Goal: Information Seeking & Learning: Learn about a topic

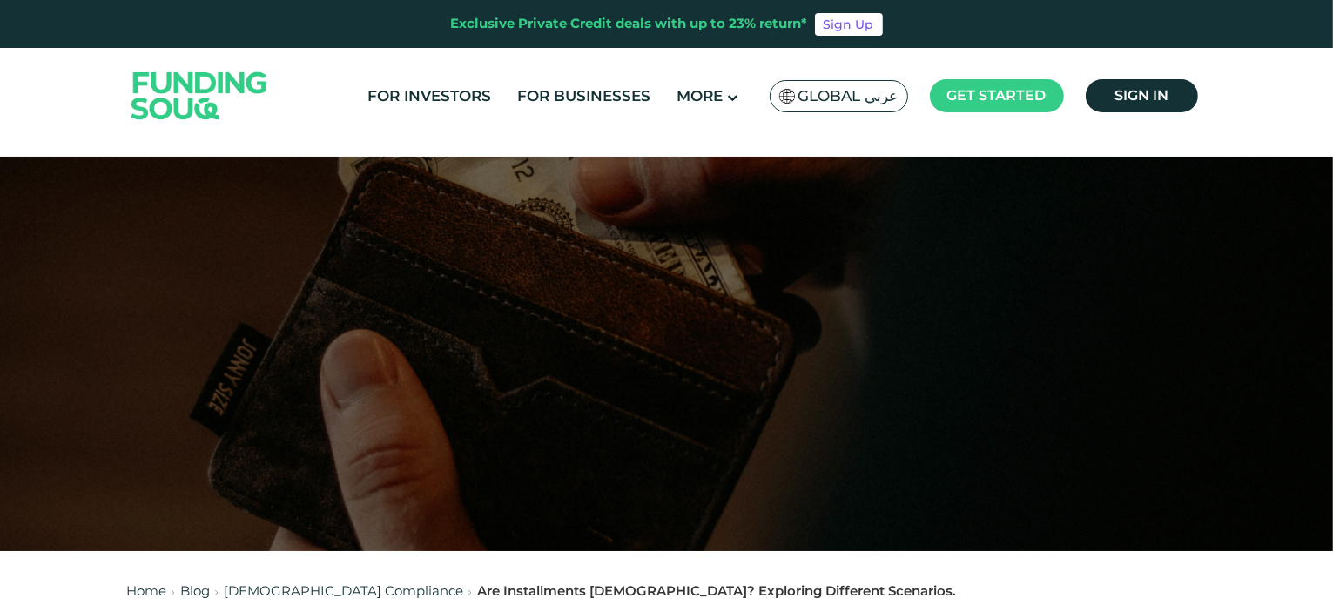
click at [840, 98] on span "Global عربي" at bounding box center [848, 96] width 100 height 20
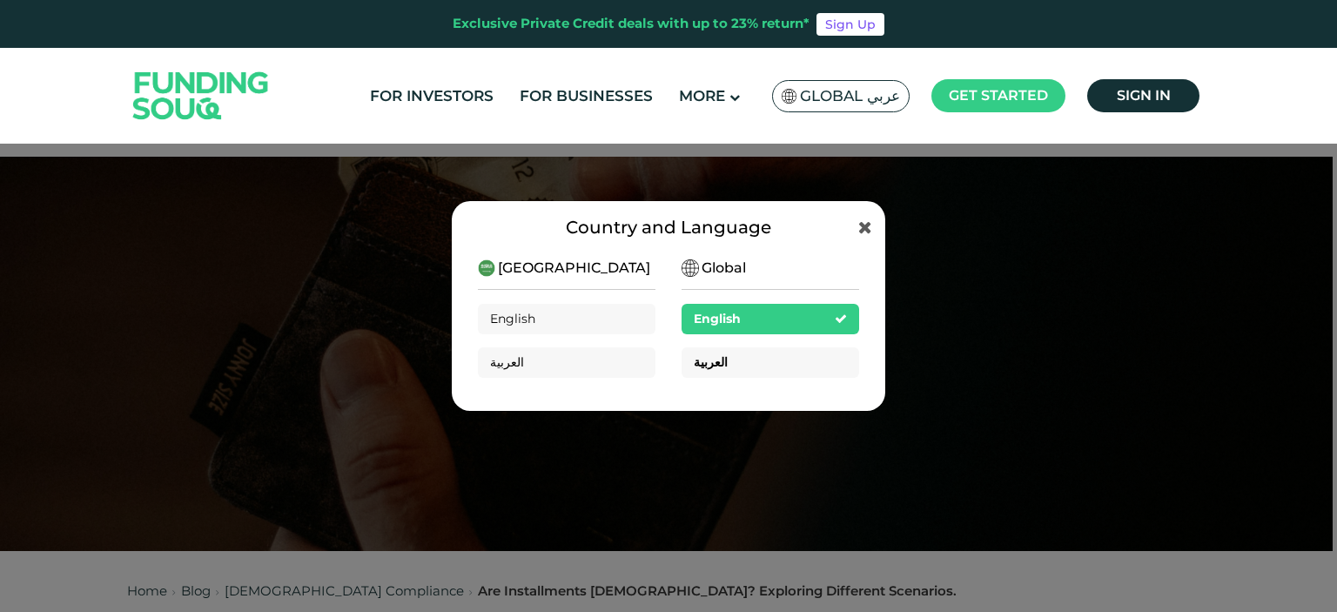
click at [803, 360] on div "العربية" at bounding box center [771, 362] width 178 height 30
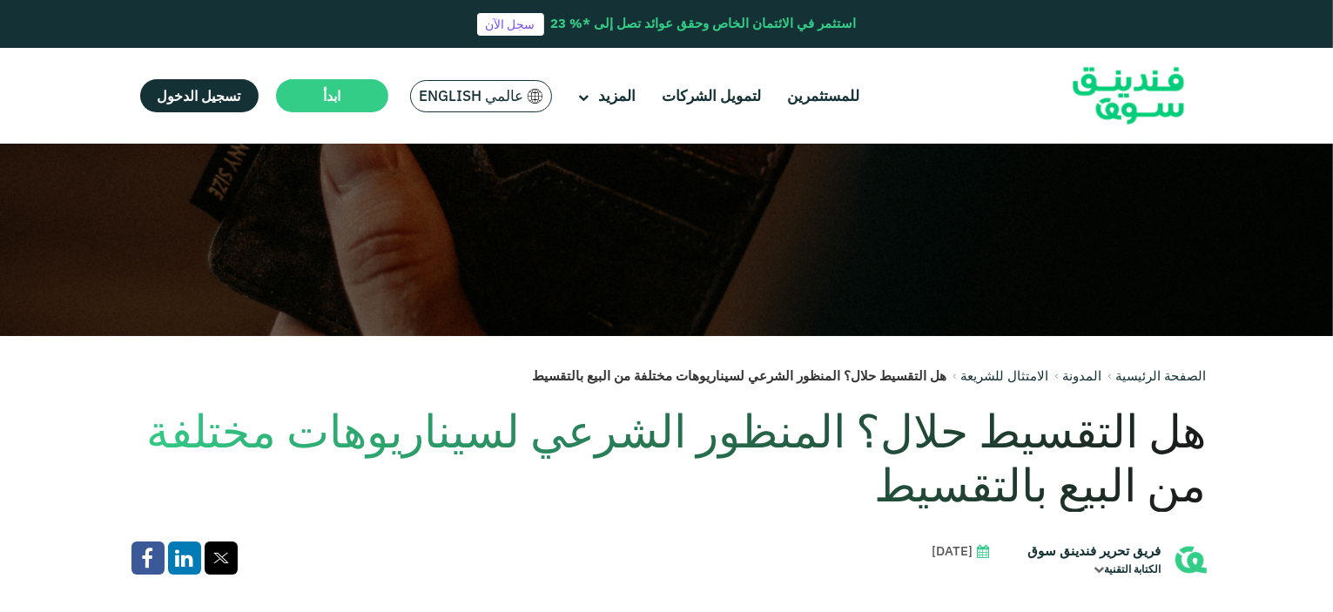
scroll to position [261, 0]
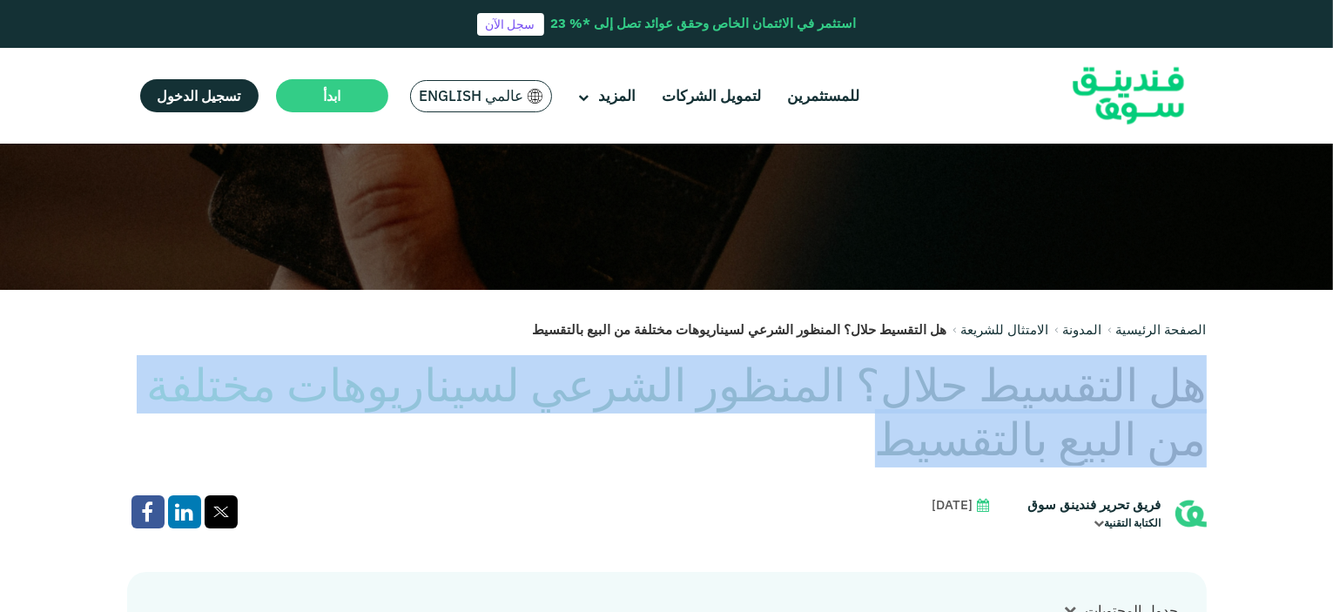
drag, startPoint x: 1208, startPoint y: 394, endPoint x: 958, endPoint y: 434, distance: 253.9
copy h1 "هل التقسيط حلال؟ المنظور الشرعي لسيناريوهات مختلفة من البيع بالتقسيط"
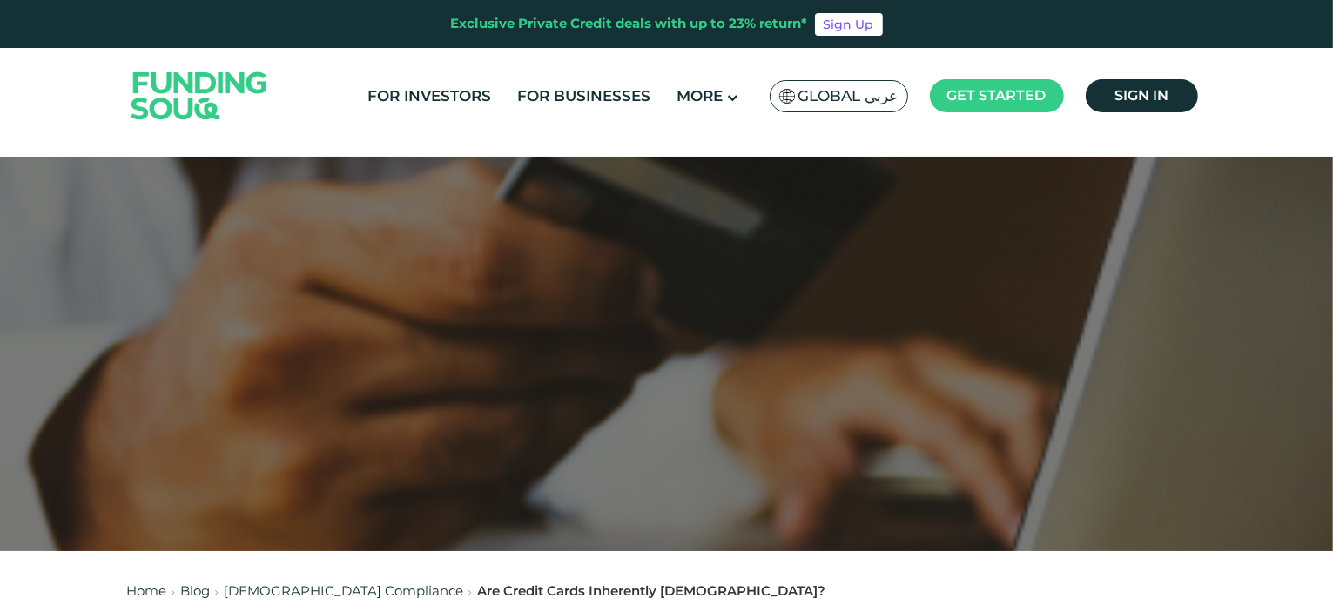
click at [864, 94] on span "Global عربي" at bounding box center [848, 96] width 100 height 20
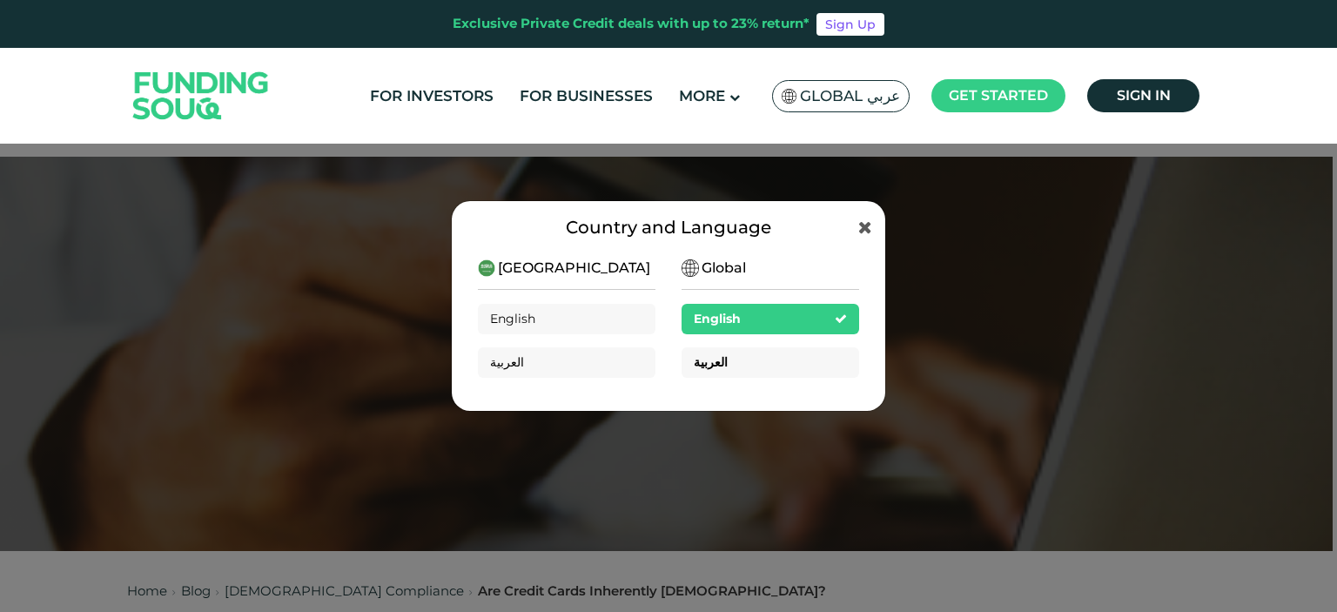
click at [757, 359] on div "العربية" at bounding box center [771, 362] width 178 height 30
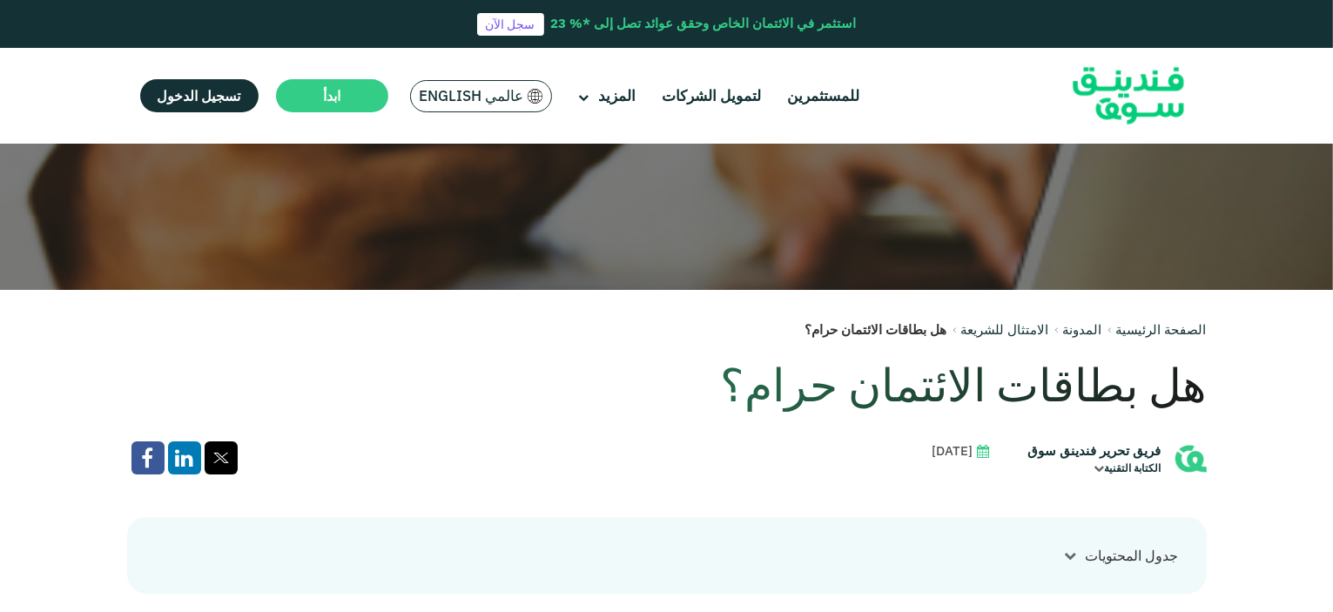
click at [1097, 395] on h1 "هل بطاقات الائتمان حرام؟" at bounding box center [666, 385] width 1079 height 54
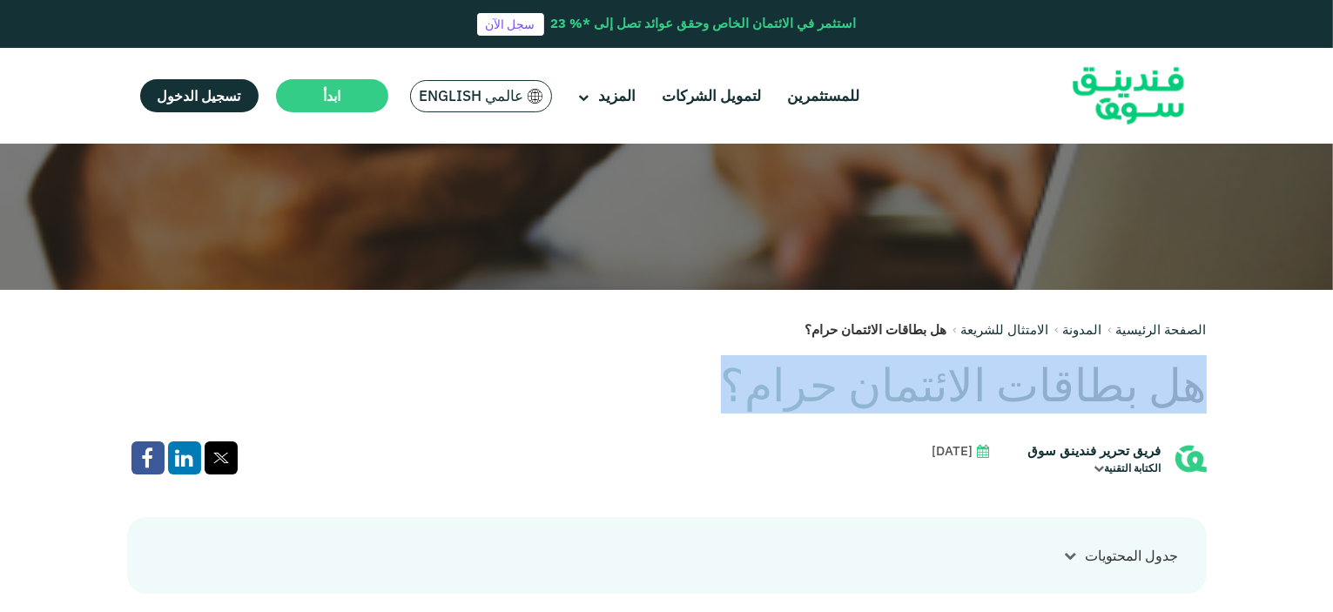
click at [1097, 395] on h1 "هل بطاقات الائتمان حرام؟" at bounding box center [666, 385] width 1079 height 54
copy div "هل بطاقات الائتمان حرام؟"
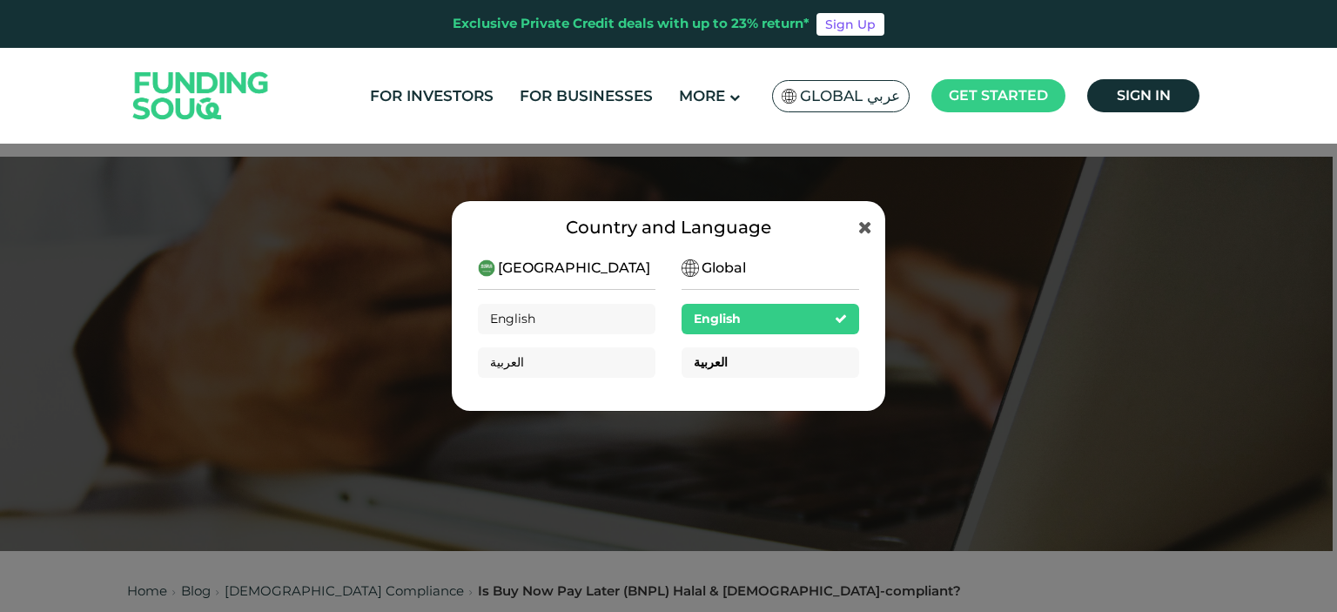
click at [770, 368] on div "العربية" at bounding box center [771, 362] width 178 height 30
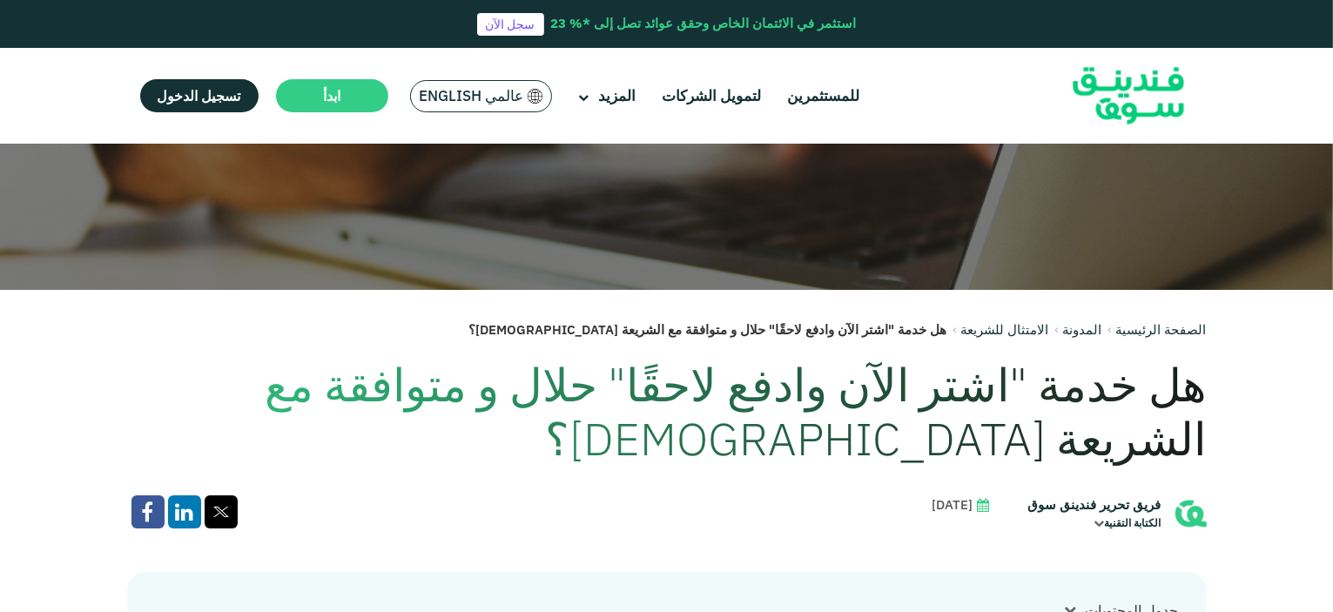
click at [1000, 389] on h1 "هل خدمة "اشتر الآن وادفع لاحقًا" حلال و متوافقة مع الشريعة [DEMOGRAPHIC_DATA]؟" at bounding box center [666, 412] width 1079 height 109
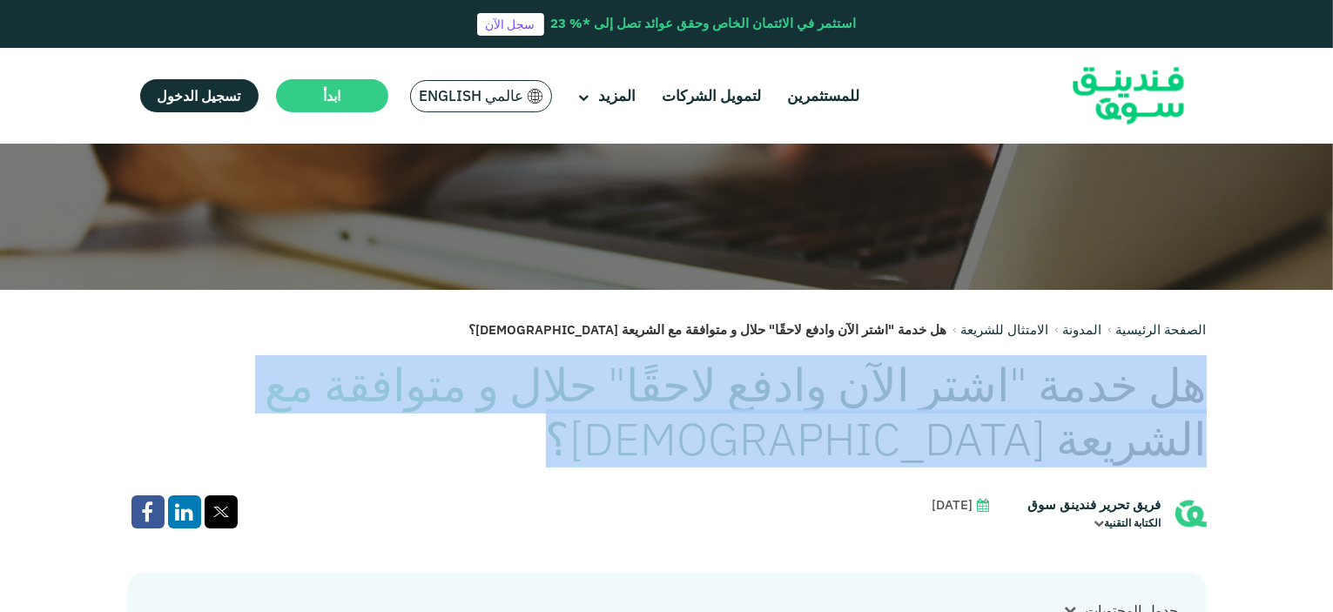
click at [1000, 389] on h1 "هل خدمة "اشتر الآن وادفع لاحقًا" حلال و متوافقة مع الشريعة [DEMOGRAPHIC_DATA]؟" at bounding box center [666, 412] width 1079 height 109
copy div "هل خدمة "اشتر الآن وادفع لاحقًا" حلال و متوافقة مع الشريعة [DEMOGRAPHIC_DATA]؟"
click at [1083, 330] on link "المدونة" at bounding box center [1082, 329] width 39 height 17
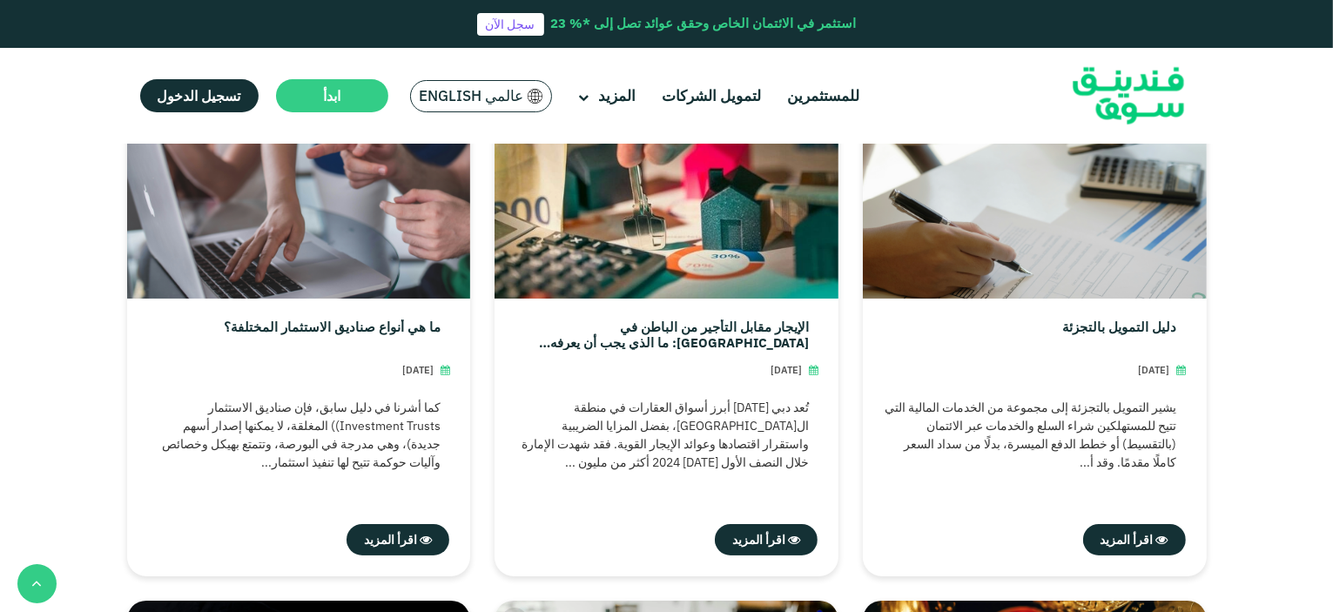
scroll to position [522, 0]
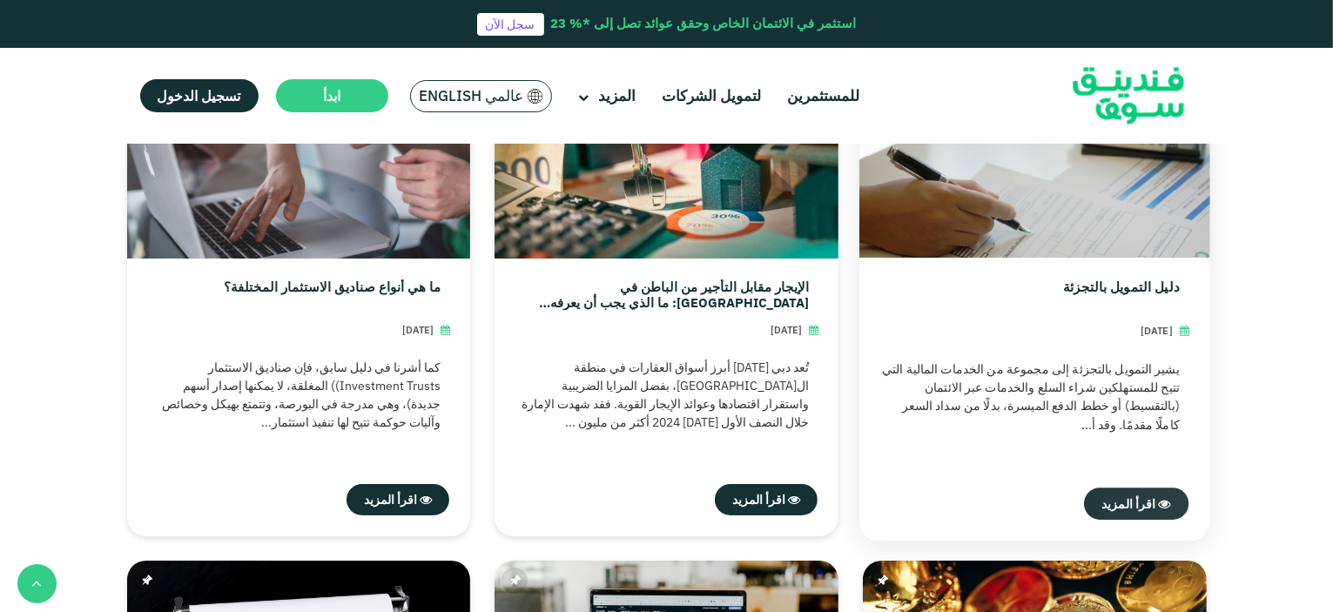
click at [1135, 501] on span "اقرأ المزيد" at bounding box center [1128, 503] width 54 height 16
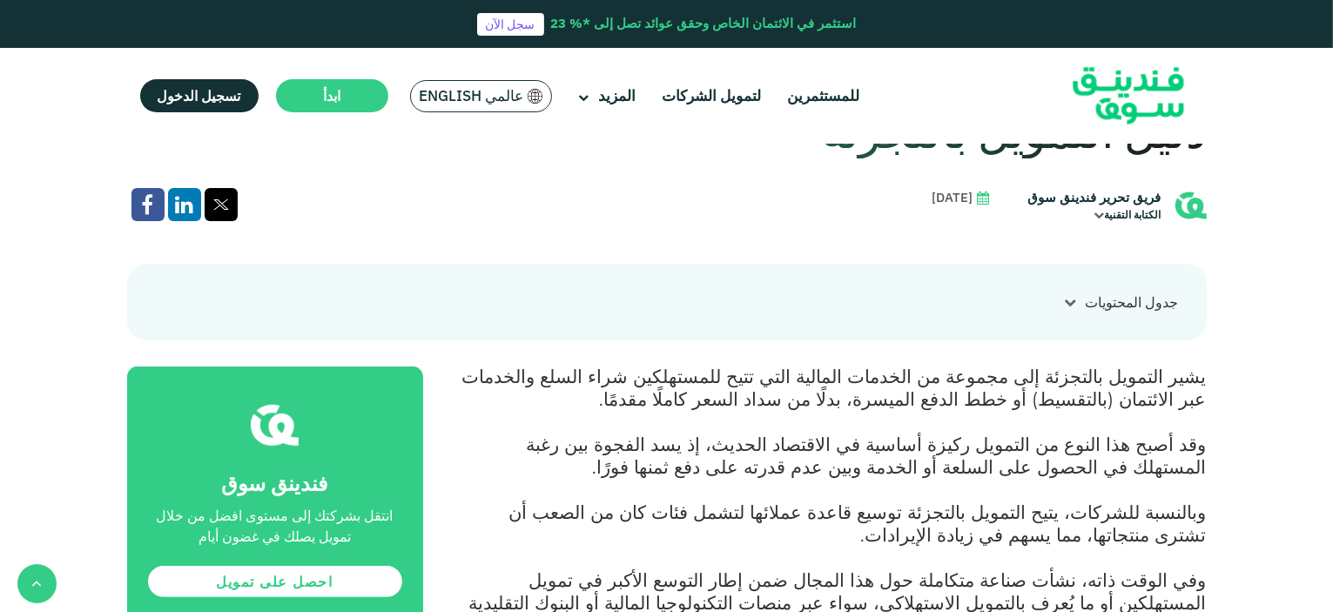
scroll to position [609, 0]
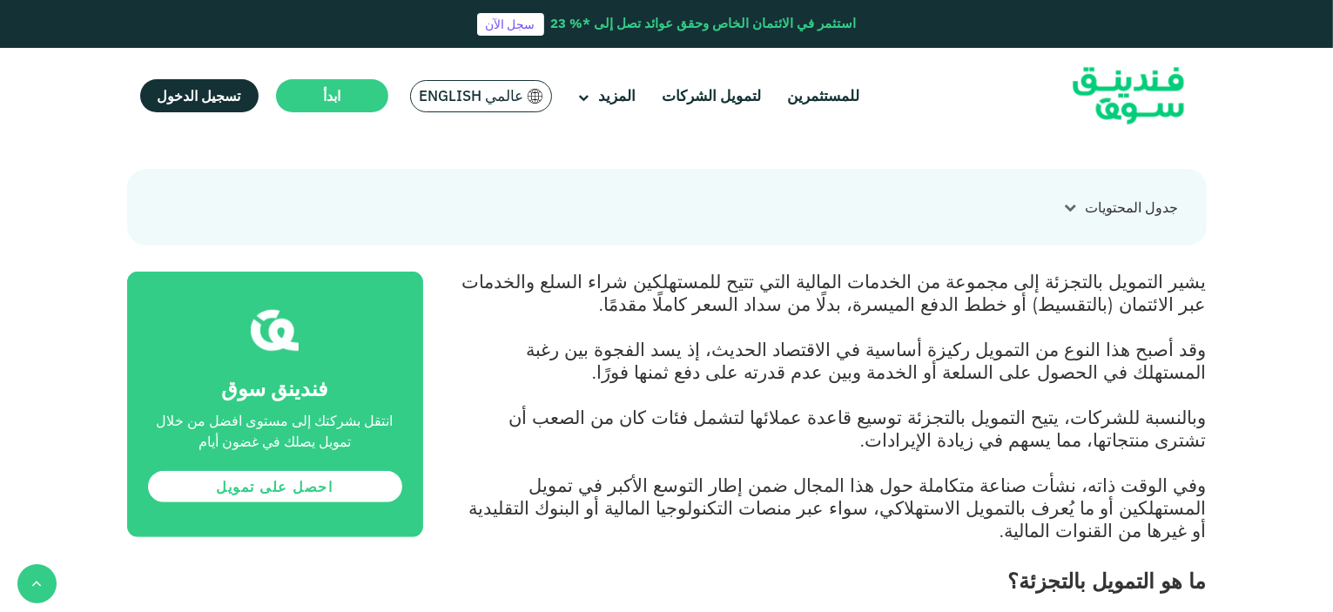
click at [1086, 206] on div "جدول المحتويات" at bounding box center [1132, 207] width 93 height 21
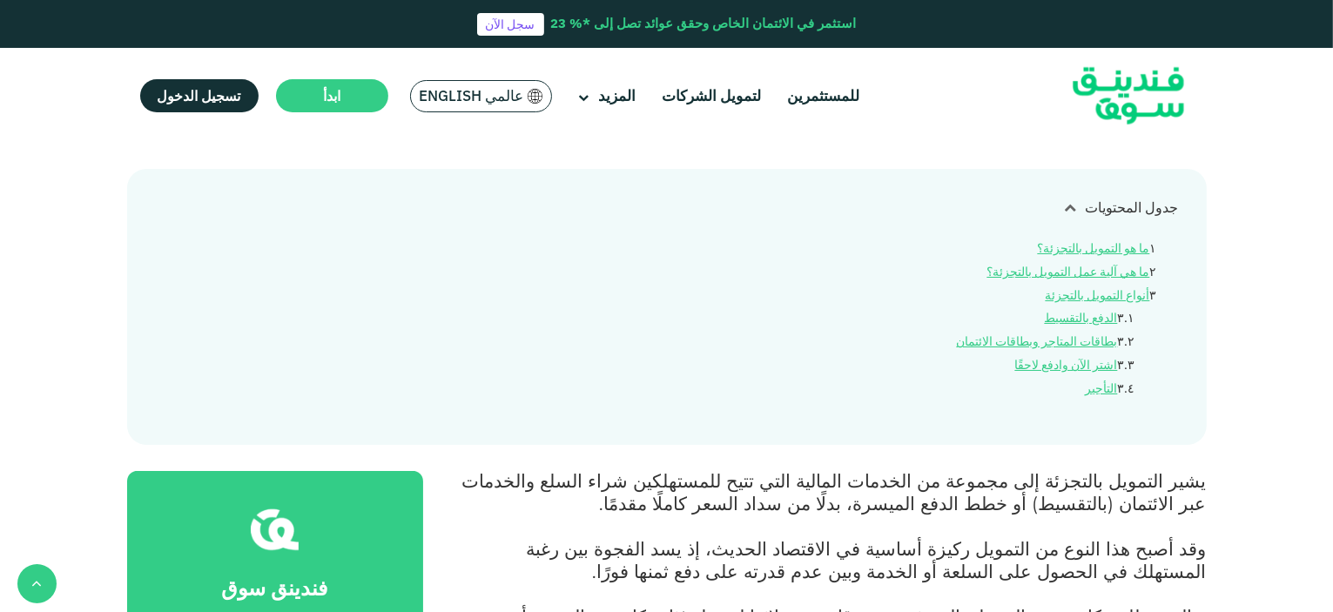
click at [1069, 206] on icon at bounding box center [1071, 207] width 12 height 12
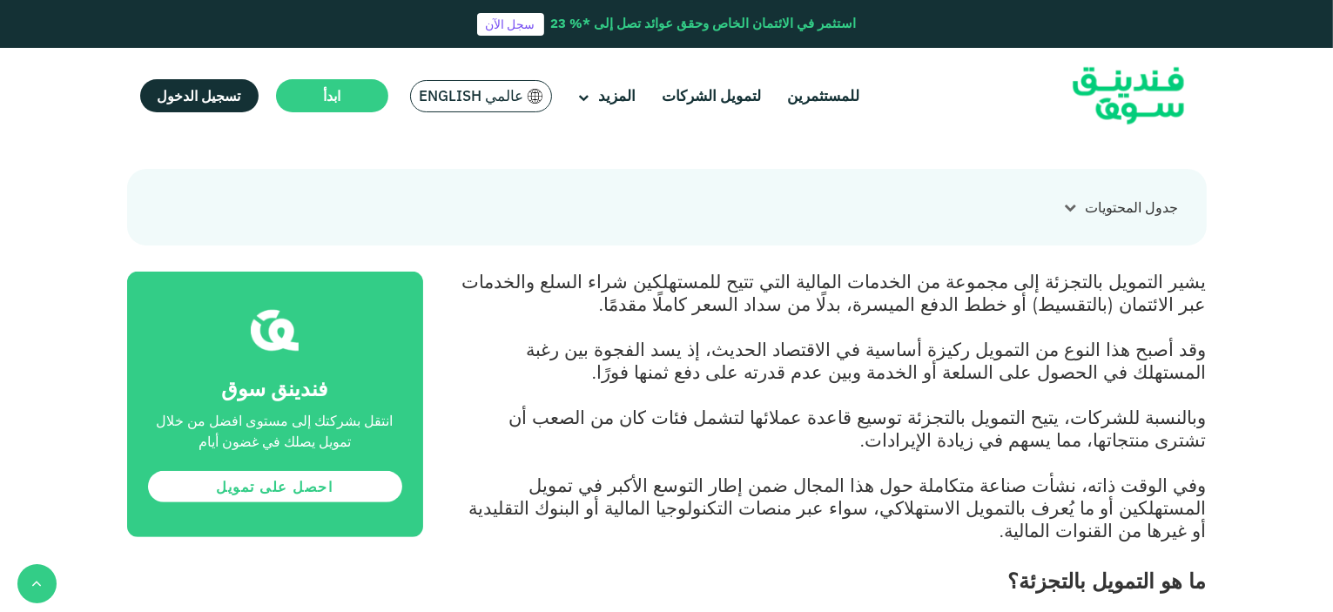
click at [501, 96] on span "عالمي English" at bounding box center [472, 96] width 104 height 20
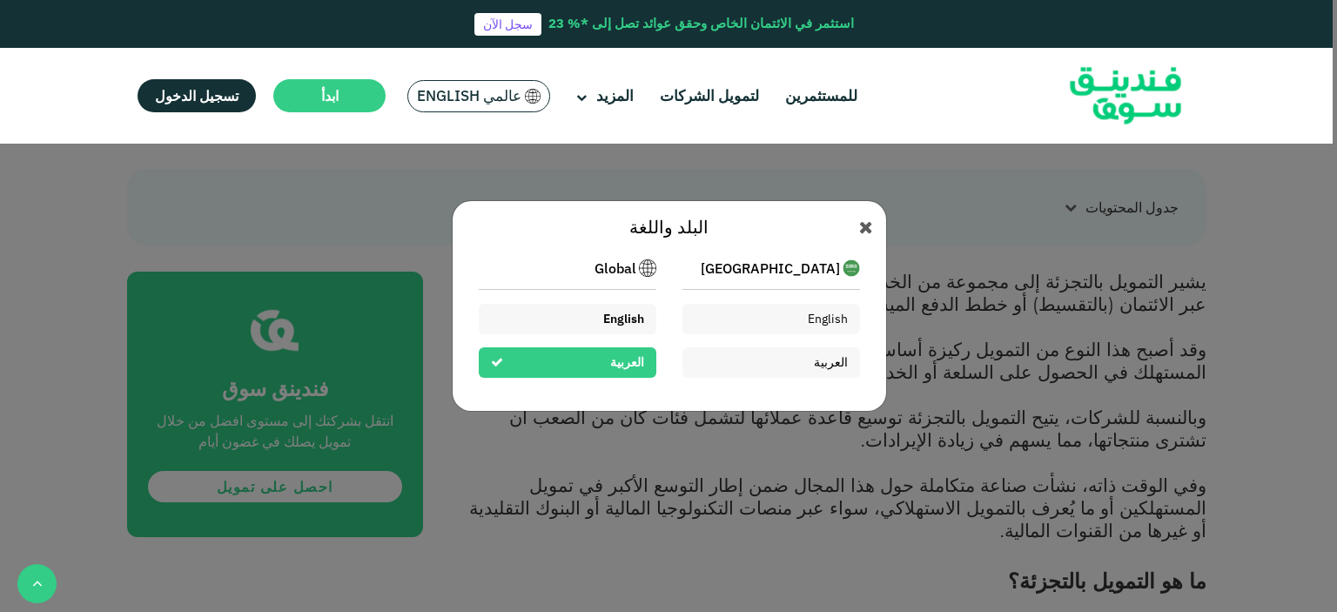
click at [597, 330] on div "English" at bounding box center [568, 319] width 178 height 30
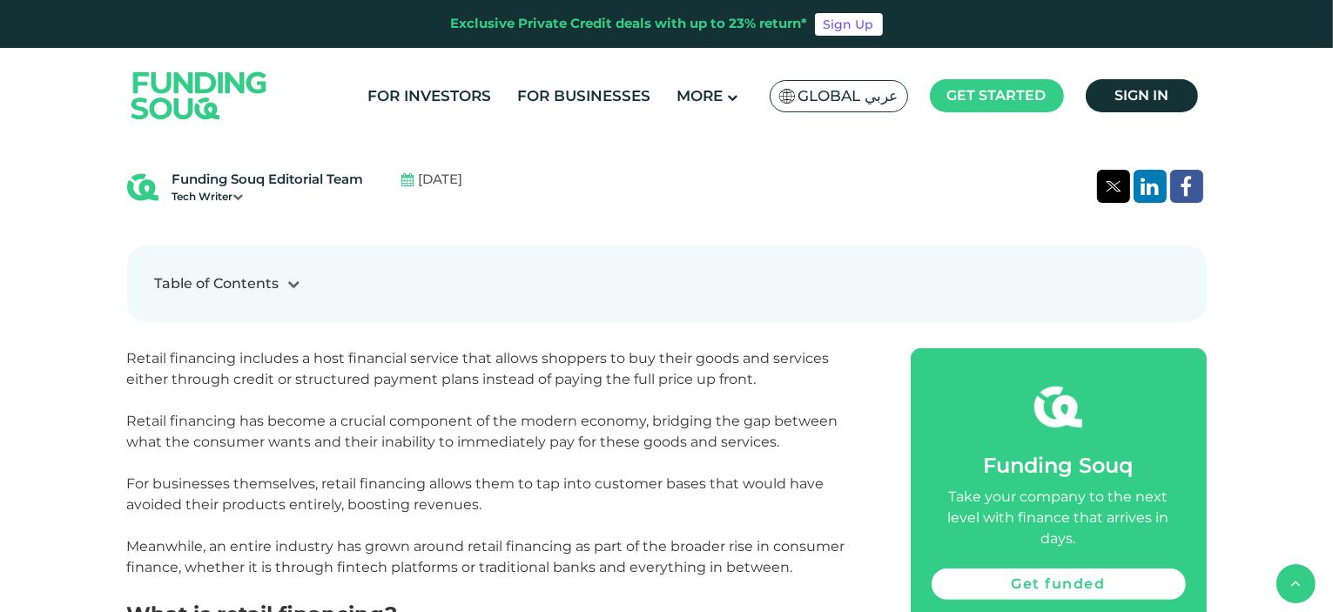
scroll to position [522, 0]
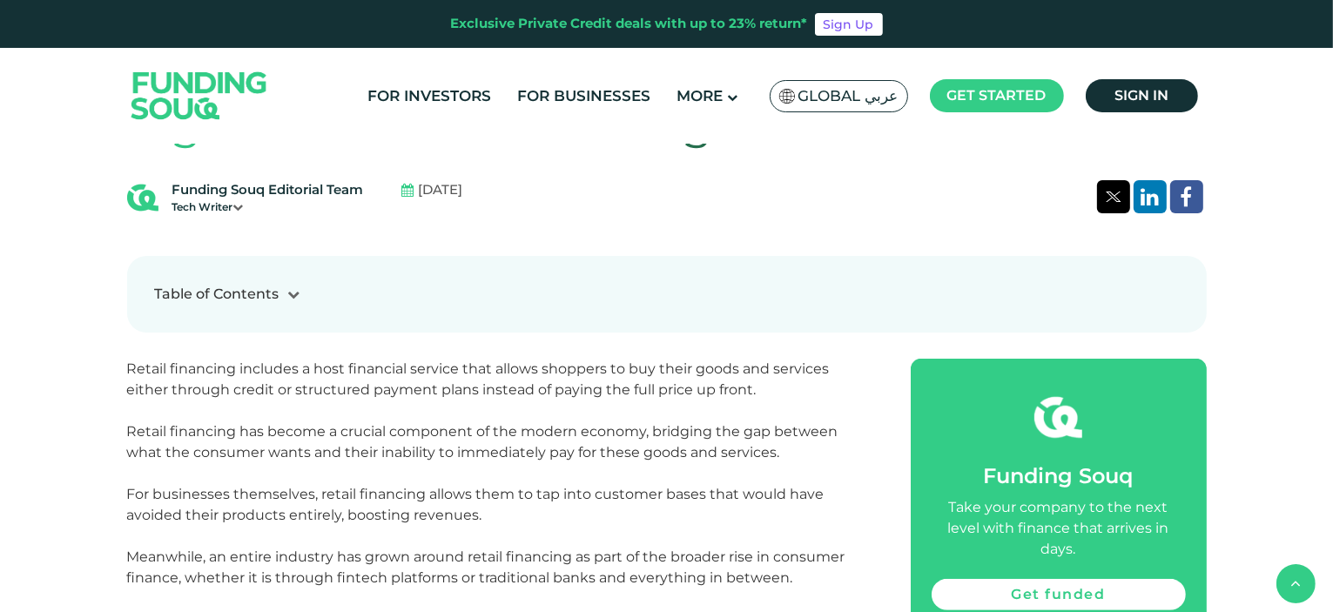
click at [325, 279] on div "Table of Contents 1 What is retail financing? 2 How does retail financing work?…" at bounding box center [666, 294] width 1079 height 77
click at [299, 295] on icon at bounding box center [294, 294] width 12 height 12
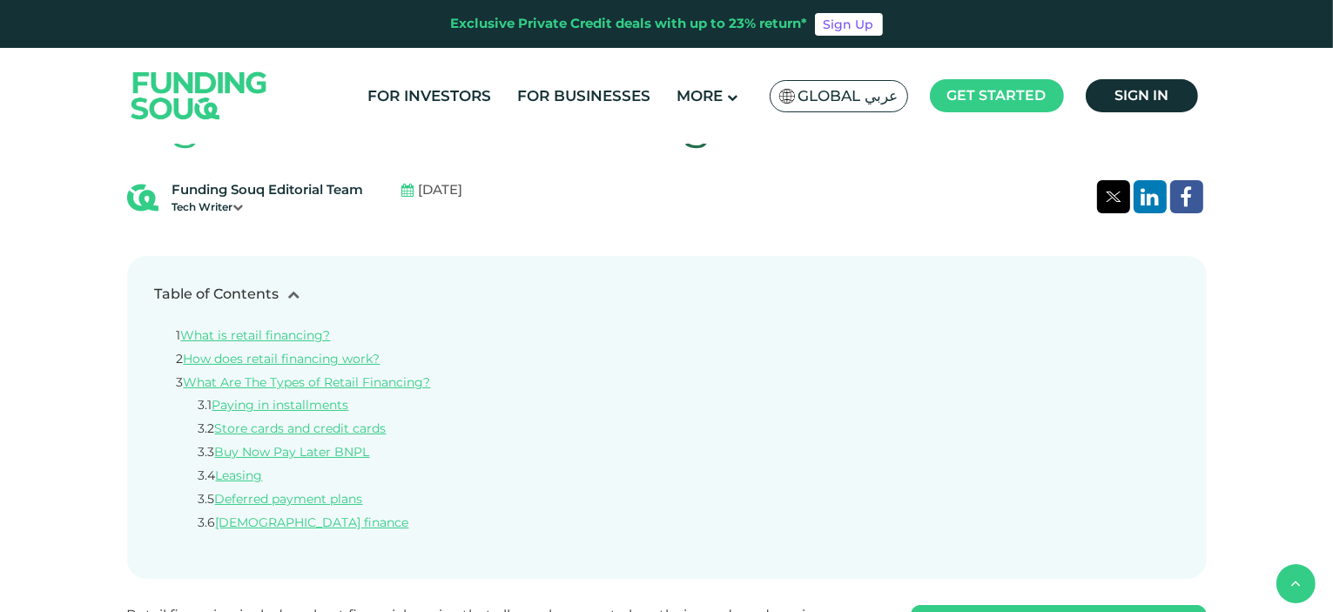
click at [299, 295] on icon at bounding box center [294, 294] width 12 height 12
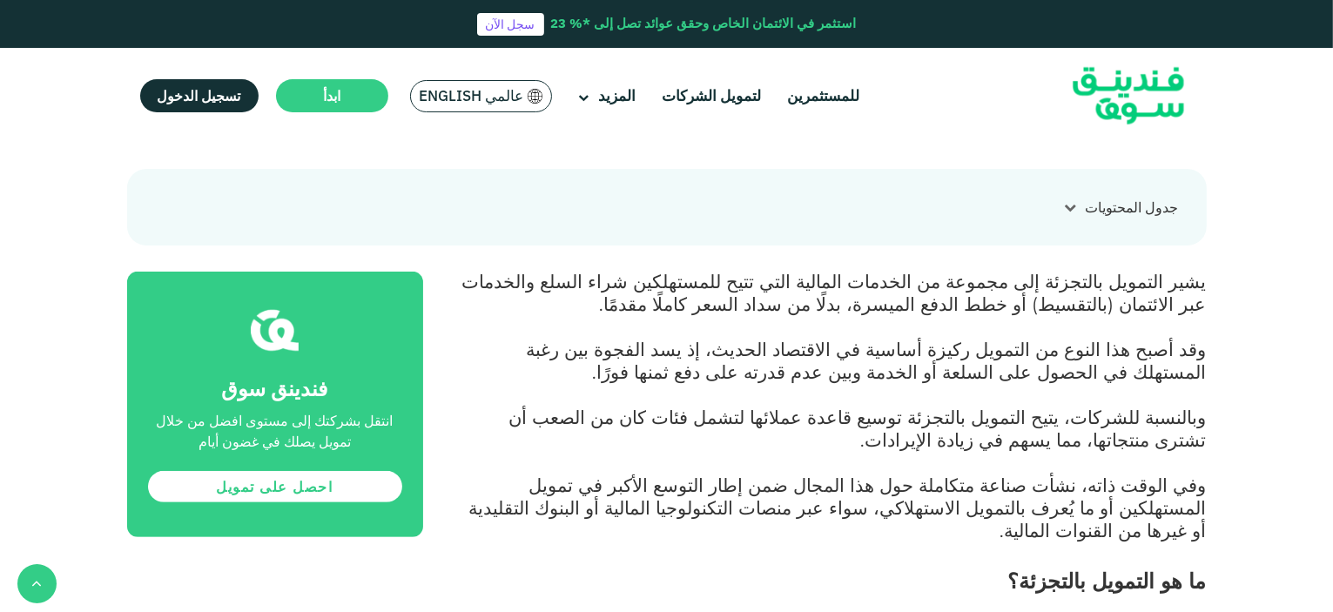
click at [1075, 211] on icon at bounding box center [1071, 207] width 12 height 12
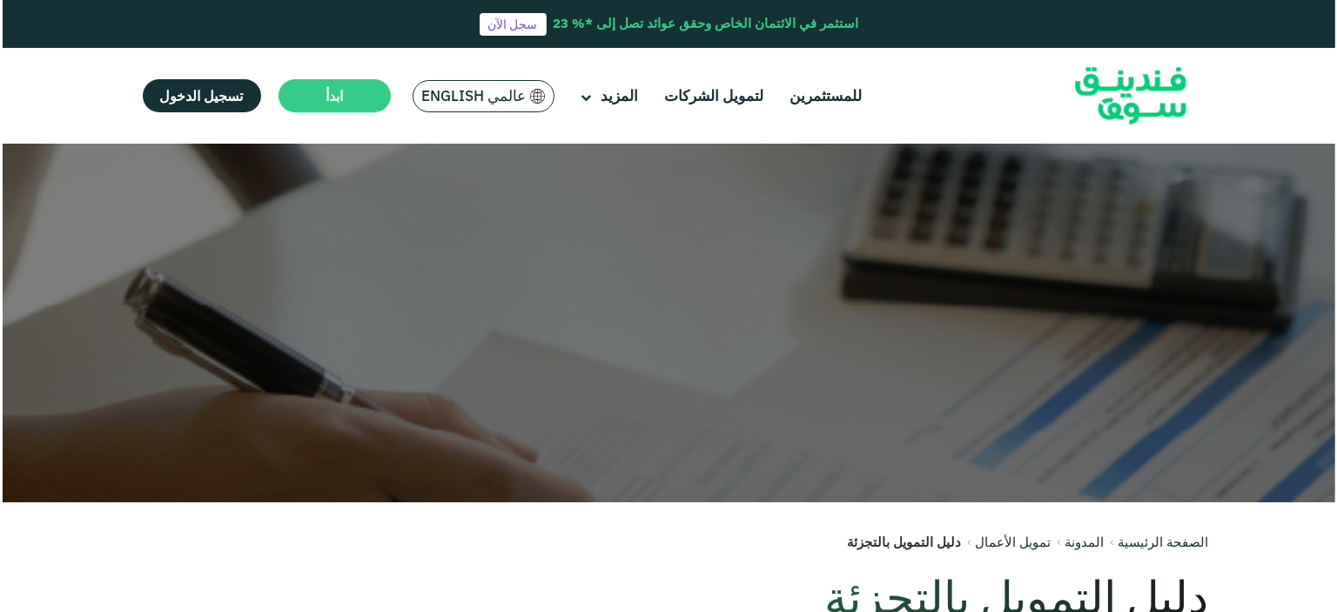
scroll to position [87, 0]
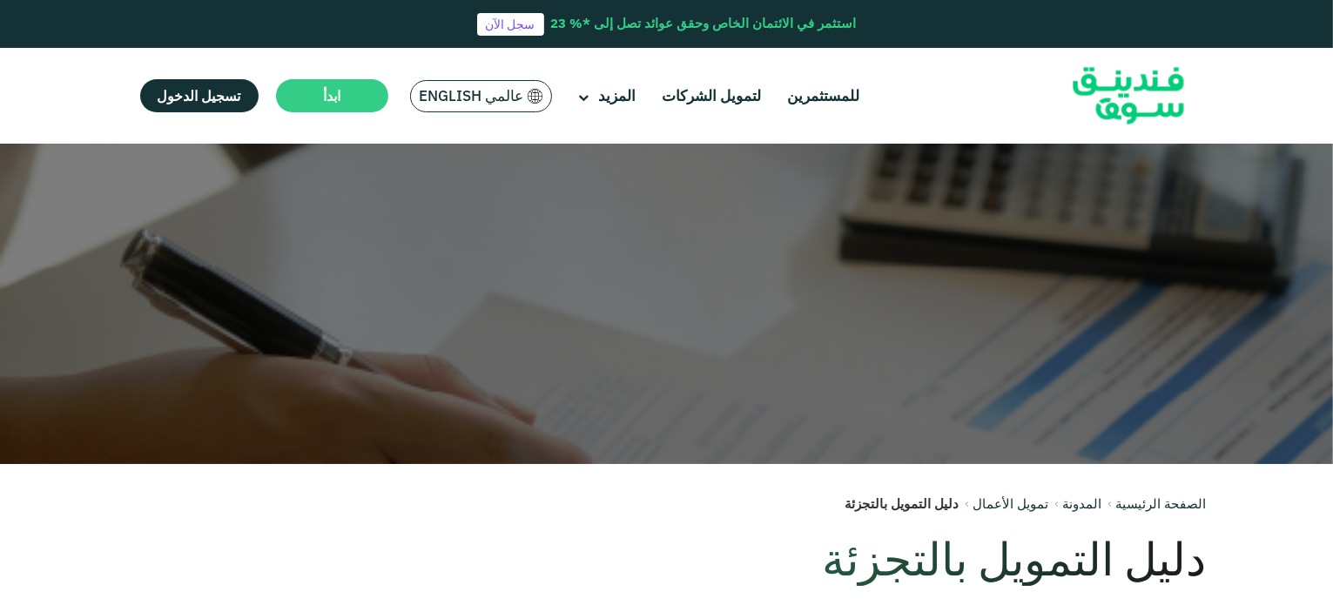
click at [498, 90] on span "عالمي English" at bounding box center [472, 96] width 104 height 20
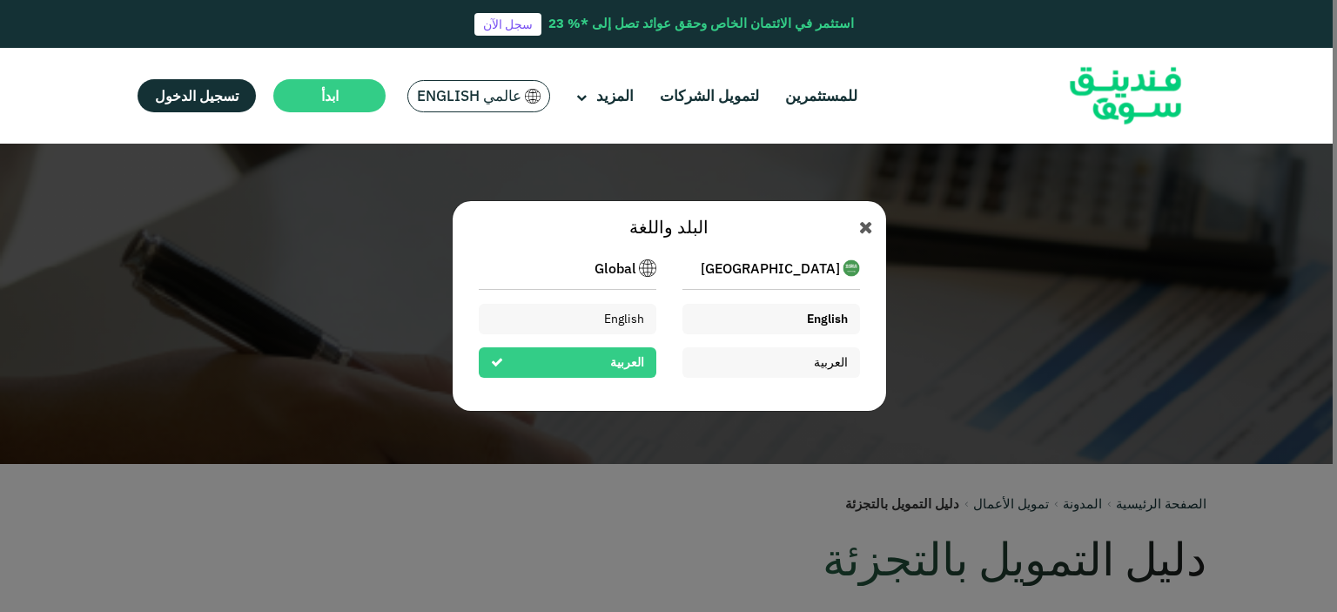
click at [807, 311] on span "English" at bounding box center [827, 319] width 41 height 16
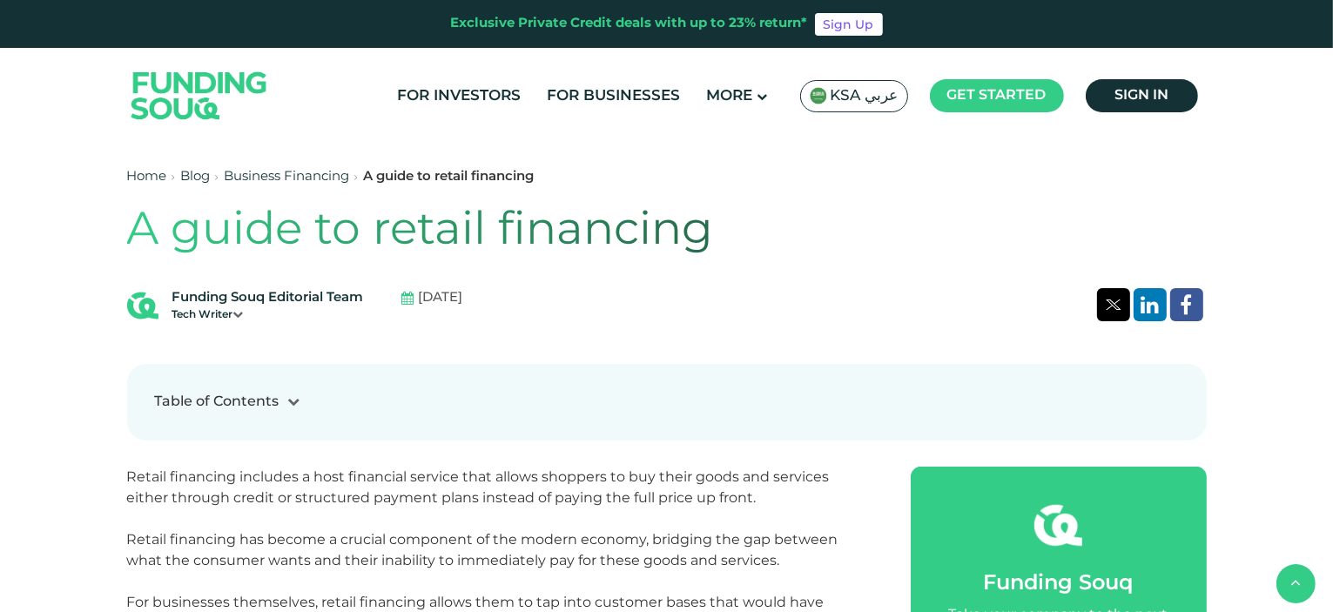
scroll to position [348, 0]
